Goal: Information Seeking & Learning: Learn about a topic

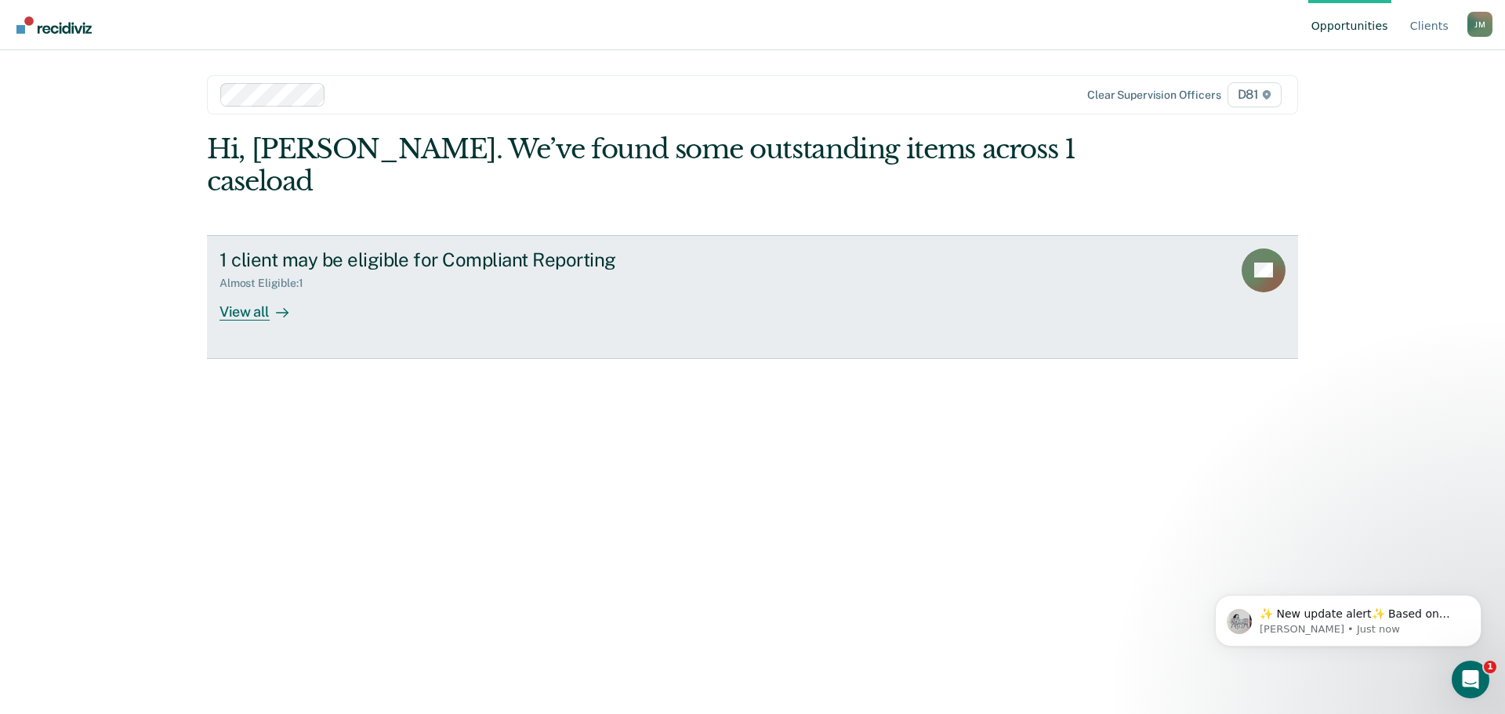
click at [253, 290] on div "View all" at bounding box center [264, 305] width 88 height 31
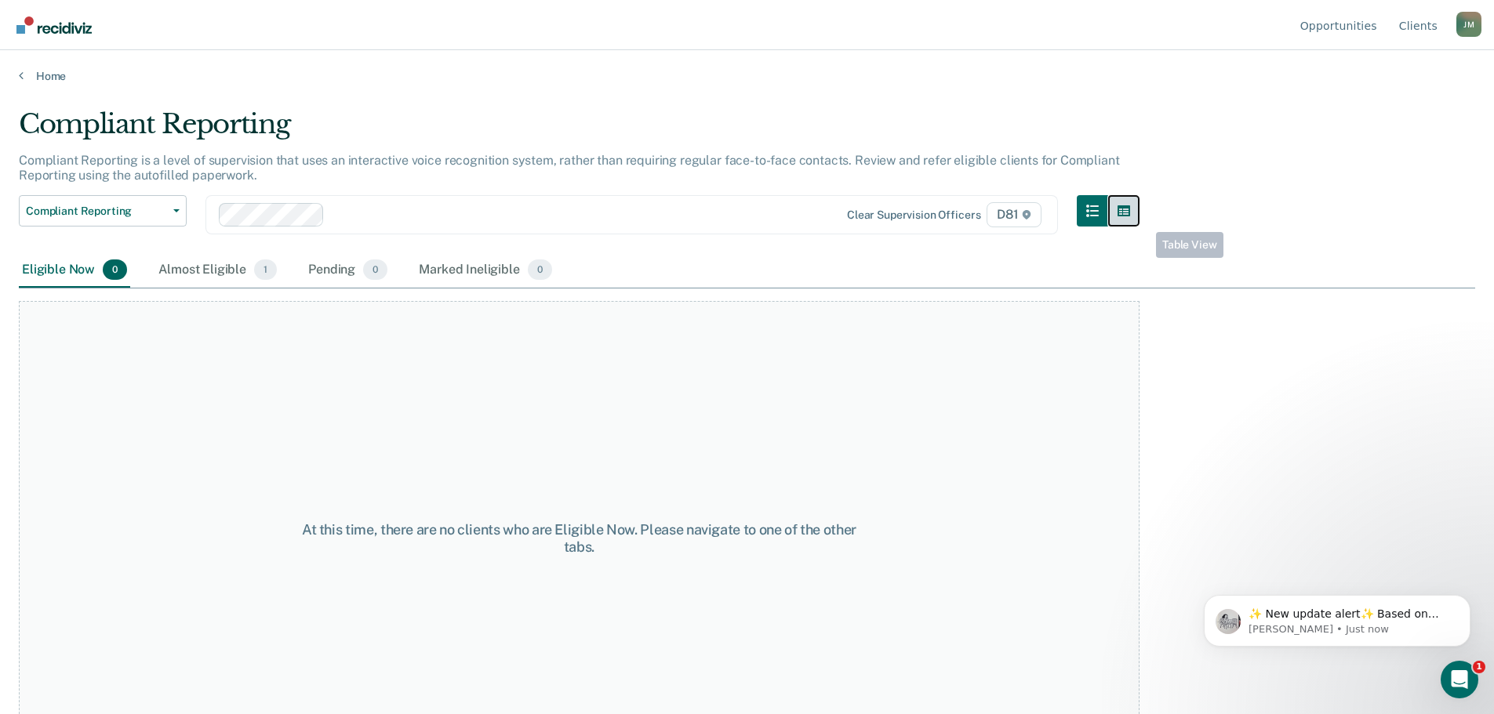
click at [1139, 218] on button "button" at bounding box center [1123, 210] width 31 height 31
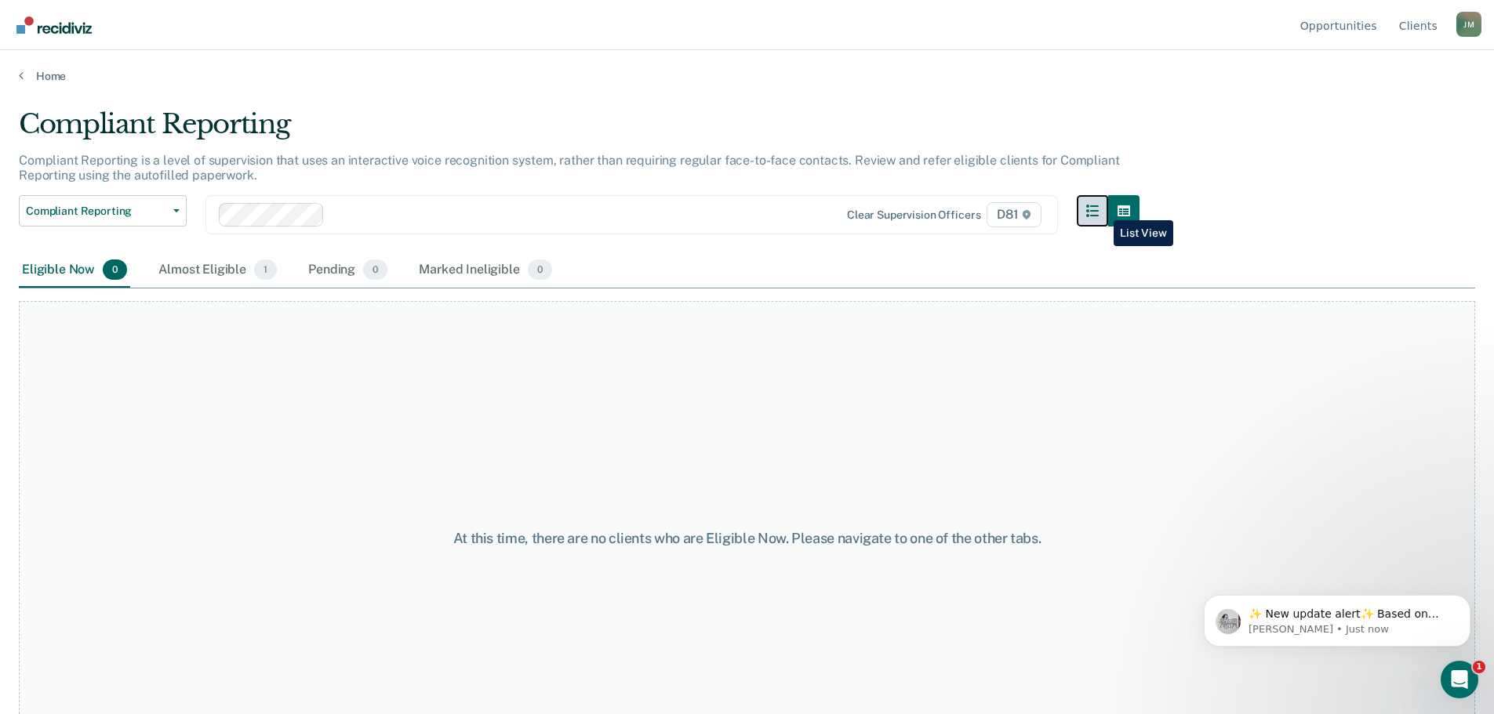
click at [1098, 209] on icon "button" at bounding box center [1092, 211] width 13 height 13
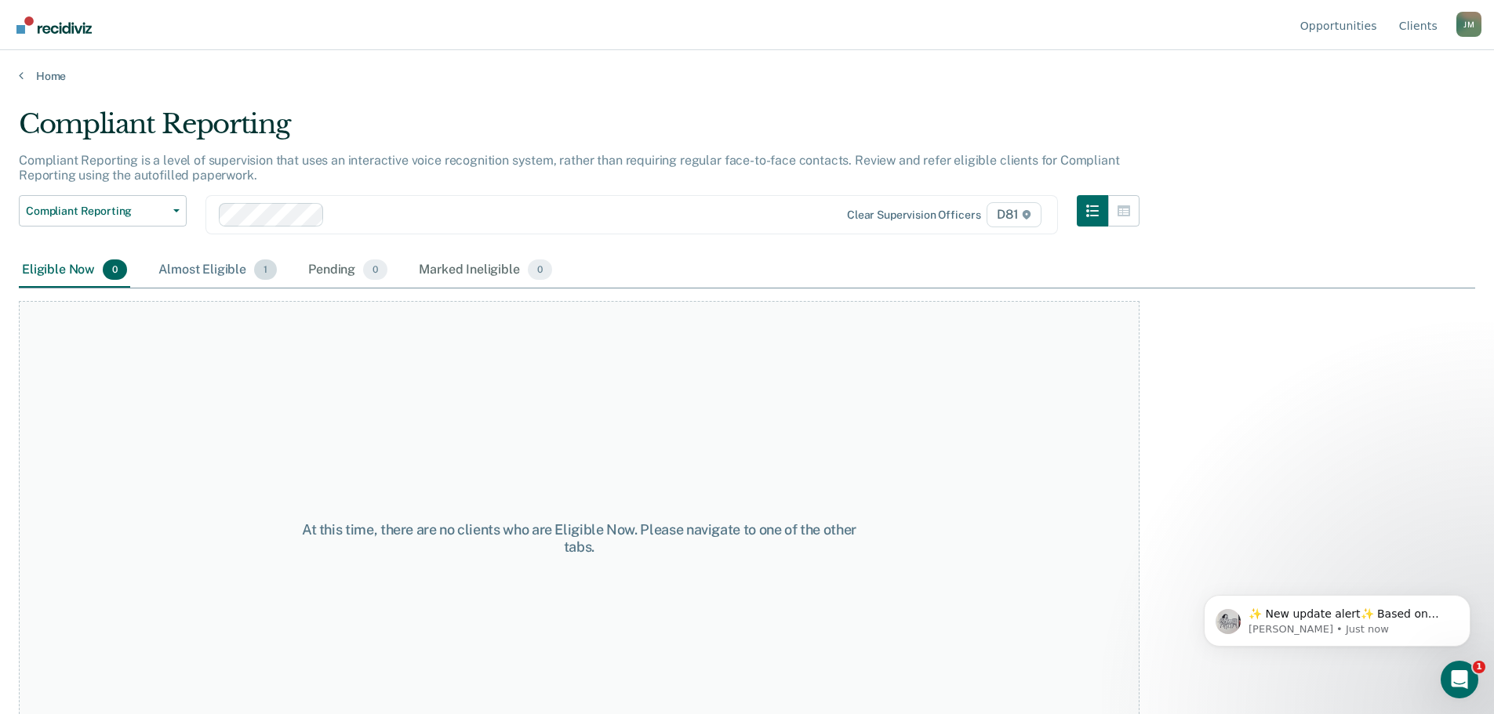
click at [234, 263] on div "Almost Eligible 1" at bounding box center [217, 270] width 125 height 34
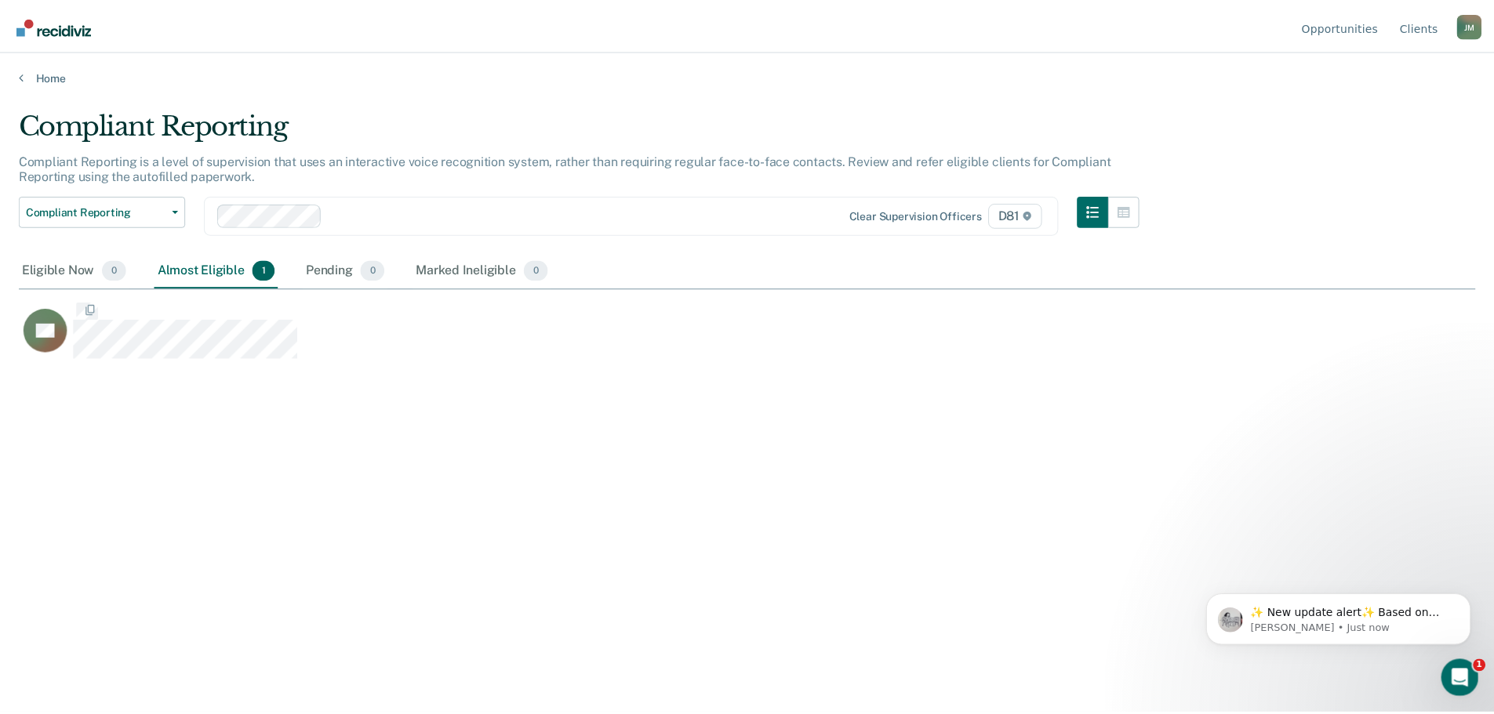
scroll to position [477, 1456]
click at [1417, 20] on link "Client s" at bounding box center [1429, 25] width 45 height 50
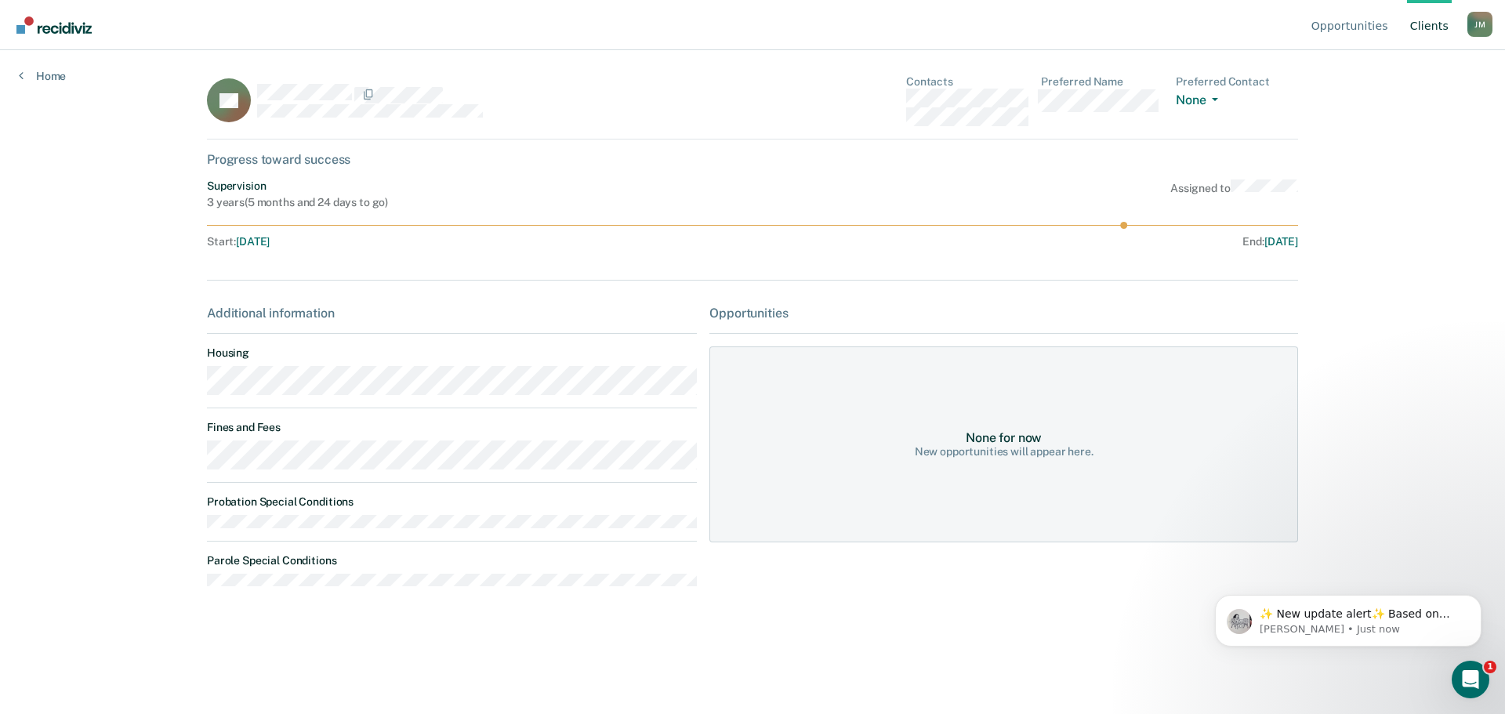
click at [387, 267] on div "TB Contacts Preferred Name Preferred Contact None Call Text Email None Progress…" at bounding box center [752, 346] width 1091 height 543
click at [392, 504] on dt "Probation Special Conditions" at bounding box center [452, 501] width 490 height 13
click at [281, 591] on div "Additional information Housing Fines and Fees Probation Special Conditions Paro…" at bounding box center [452, 453] width 490 height 294
click at [550, 597] on div "Additional information Housing Fines and Fees Probation Special Conditions Paro…" at bounding box center [452, 453] width 490 height 294
click at [379, 251] on div at bounding box center [752, 252] width 1091 height 6
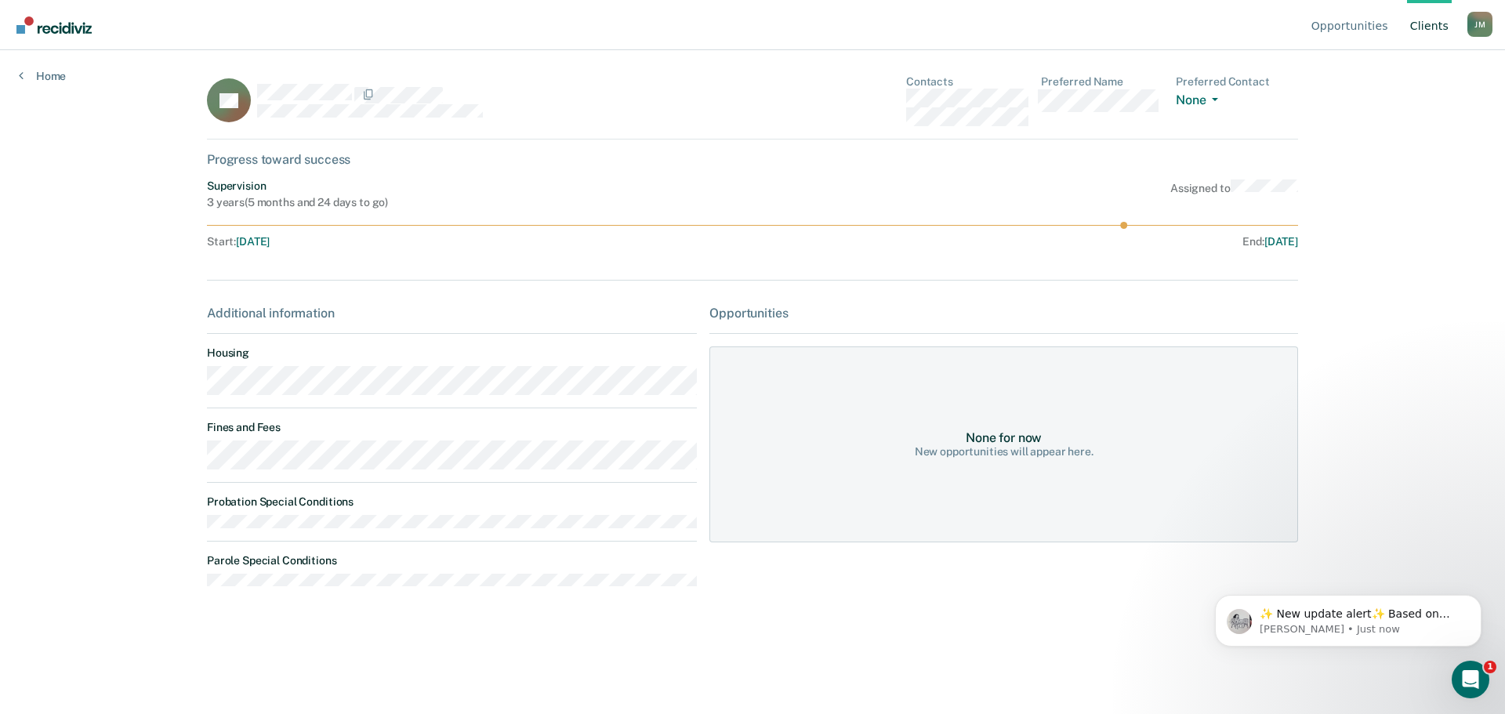
click at [322, 312] on div "Additional information" at bounding box center [452, 313] width 490 height 15
click at [272, 397] on div "Additional information Housing Fines and Fees Probation Special Conditions Paro…" at bounding box center [452, 453] width 490 height 294
click at [556, 98] on div at bounding box center [477, 94] width 440 height 20
